Goal: Find specific page/section: Find specific page/section

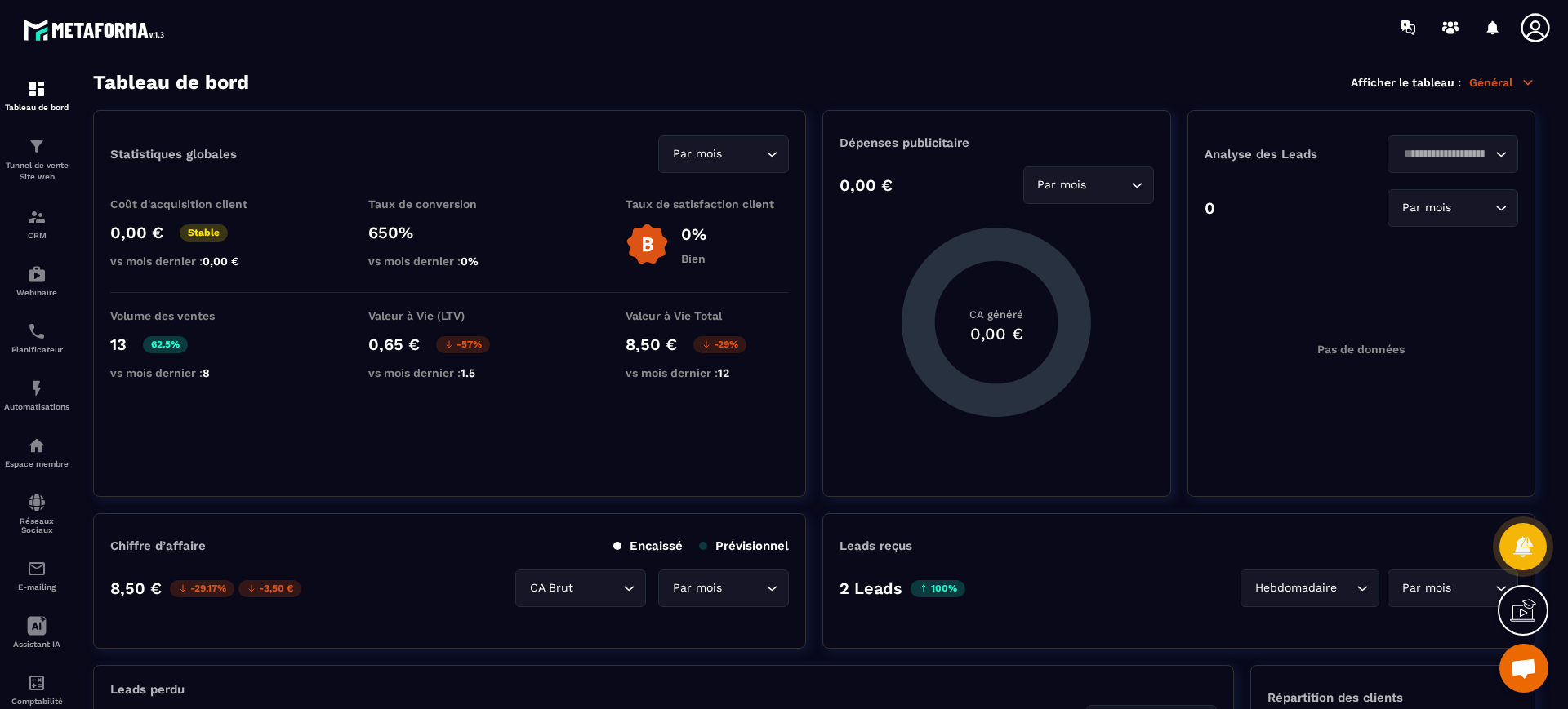
click at [39, 227] on div "CRM" at bounding box center [36, 223] width 65 height 33
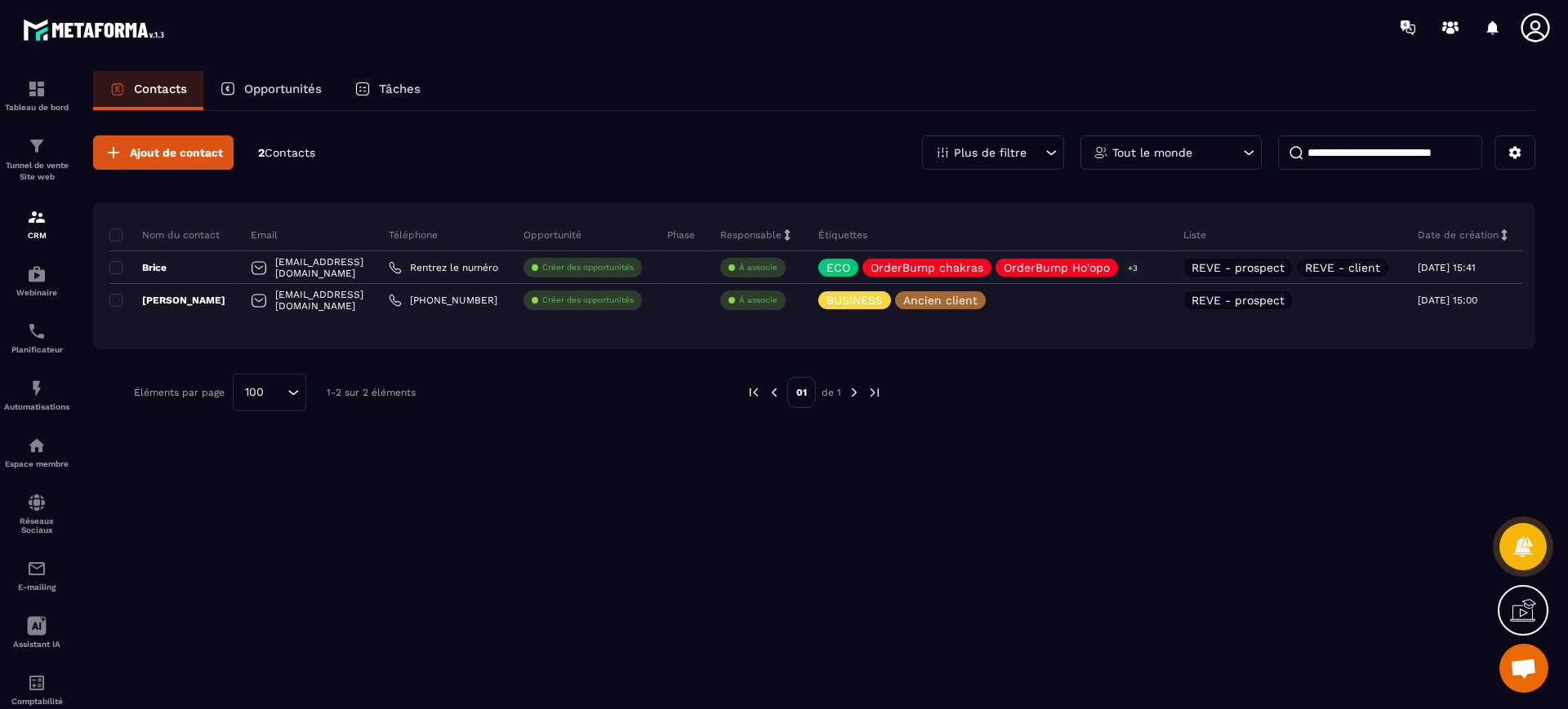
click at [1532, 24] on icon at bounding box center [1534, 27] width 29 height 29
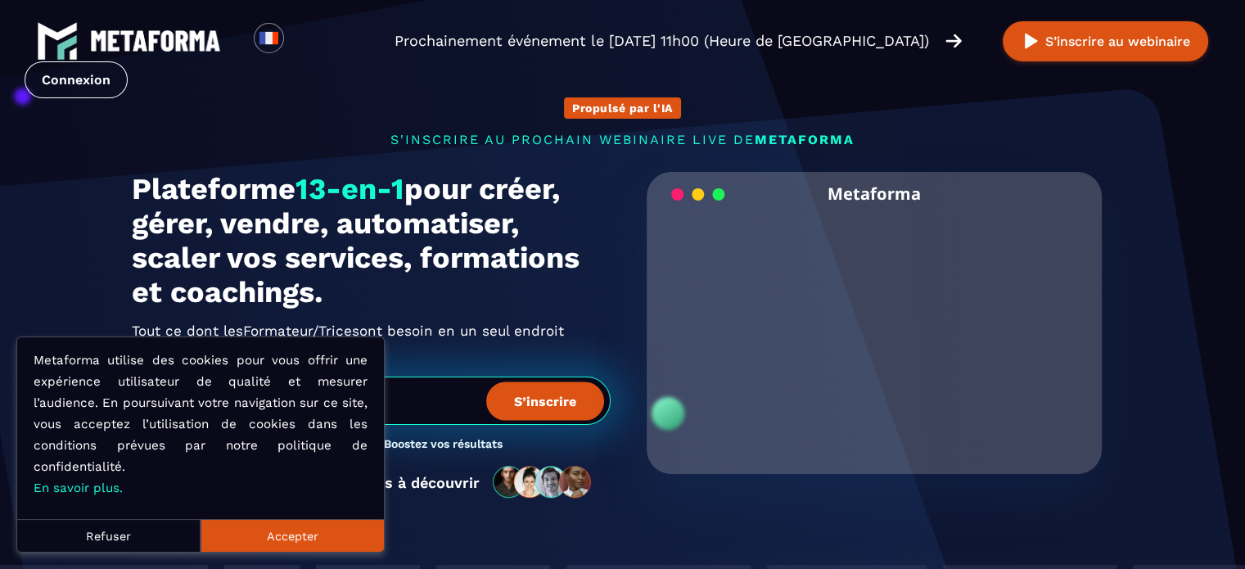
click at [128, 61] on link "Connexion" at bounding box center [76, 79] width 103 height 37
